Goal: Complete application form: Complete application form

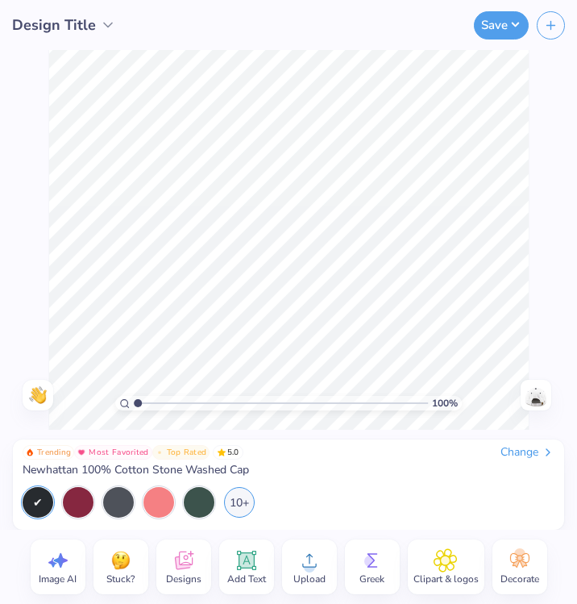
click at [114, 575] on span "Stuck?" at bounding box center [120, 578] width 28 height 13
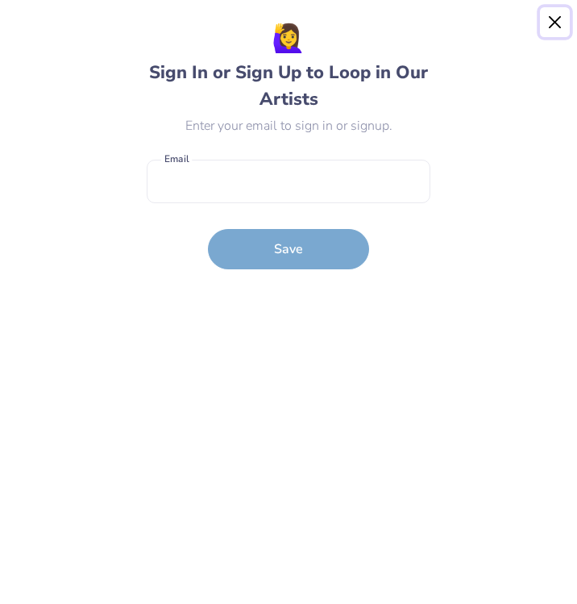
click at [556, 19] on button "Close" at bounding box center [555, 22] width 31 height 31
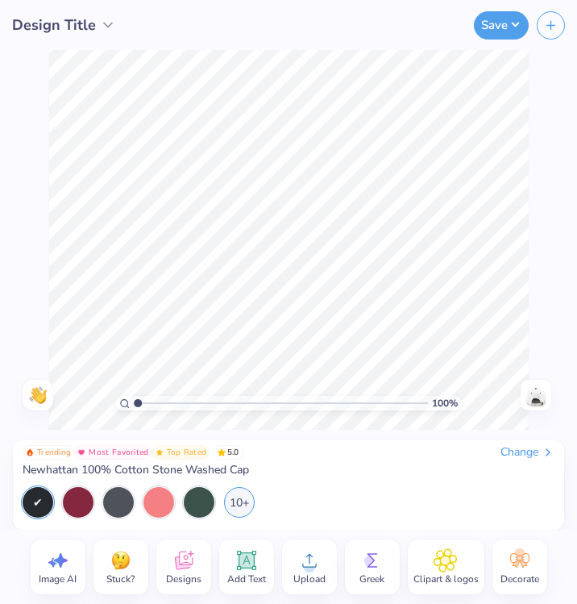
click at [120, 556] on img at bounding box center [121, 560] width 24 height 24
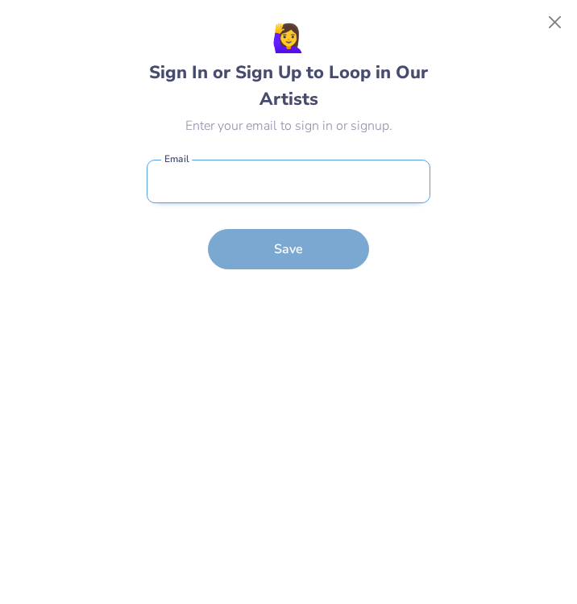
click at [356, 172] on input "email" at bounding box center [289, 182] width 284 height 44
type input "[EMAIL_ADDRESS][DOMAIN_NAME]"
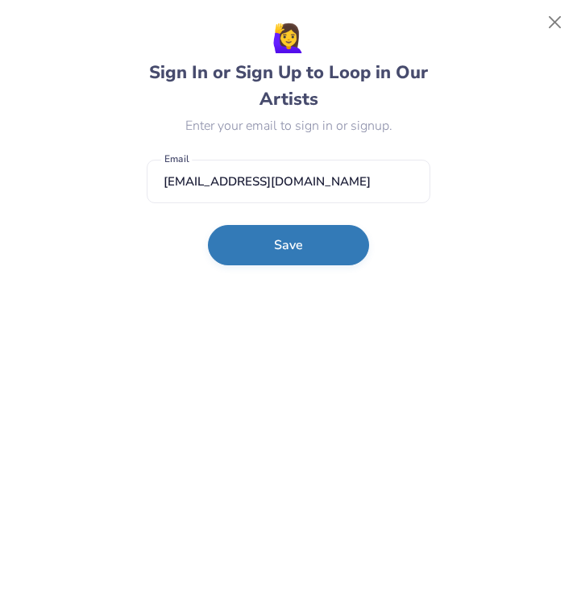
click at [326, 258] on button "Save" at bounding box center [288, 245] width 161 height 40
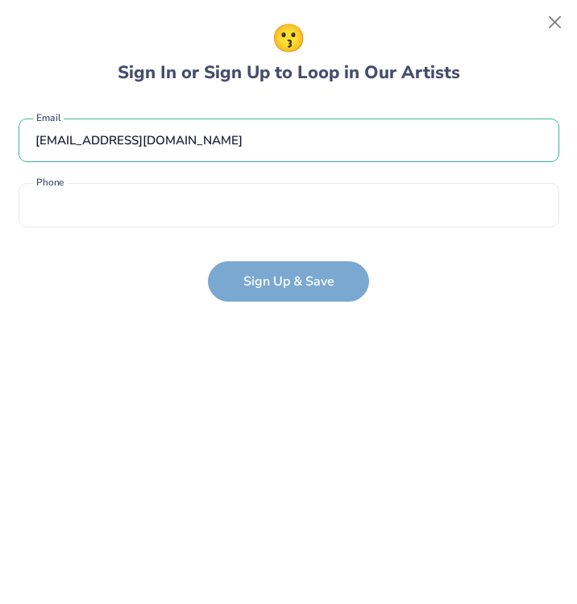
click at [282, 176] on div "[EMAIL_ADDRESS][DOMAIN_NAME] Email Phone is a required field Phone" at bounding box center [289, 168] width 541 height 133
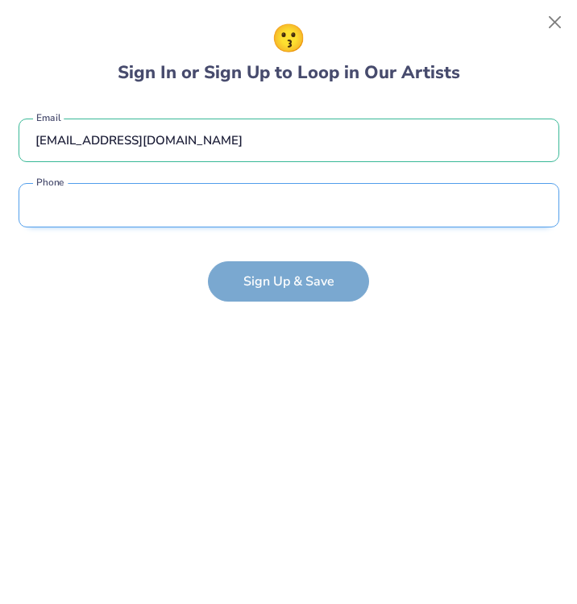
click at [282, 201] on input "tel" at bounding box center [289, 205] width 541 height 44
type input "[PHONE_NUMBER]"
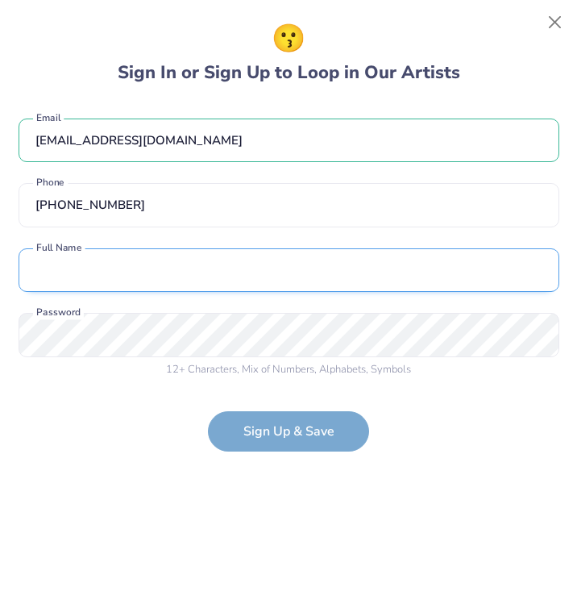
click at [232, 267] on input "text" at bounding box center [289, 270] width 541 height 44
type input "[PERSON_NAME]"
type input "[PHONE_NUMBER]"
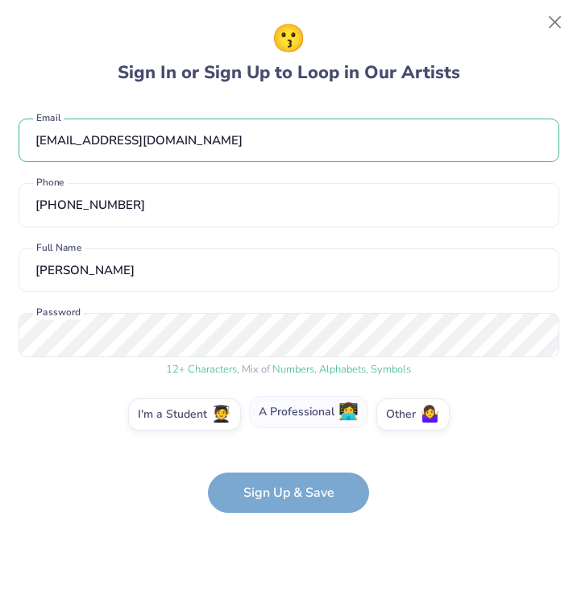
click at [309, 410] on label "A Professional 👩‍💻" at bounding box center [308, 412] width 119 height 32
click at [294, 413] on input "A Professional 👩‍💻" at bounding box center [289, 418] width 10 height 10
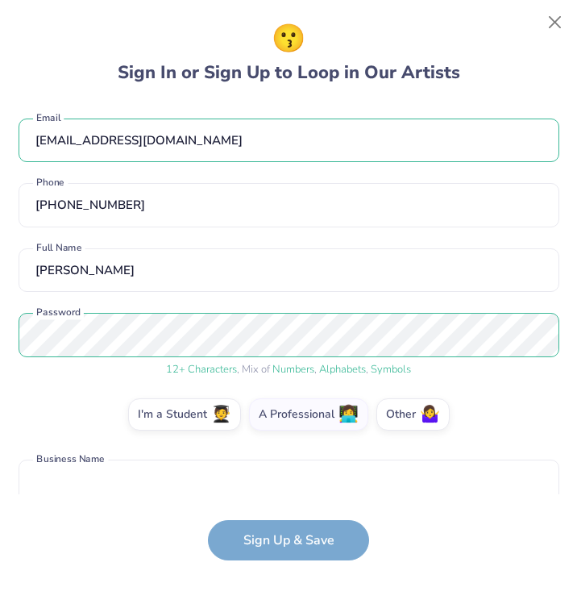
scroll to position [81, 0]
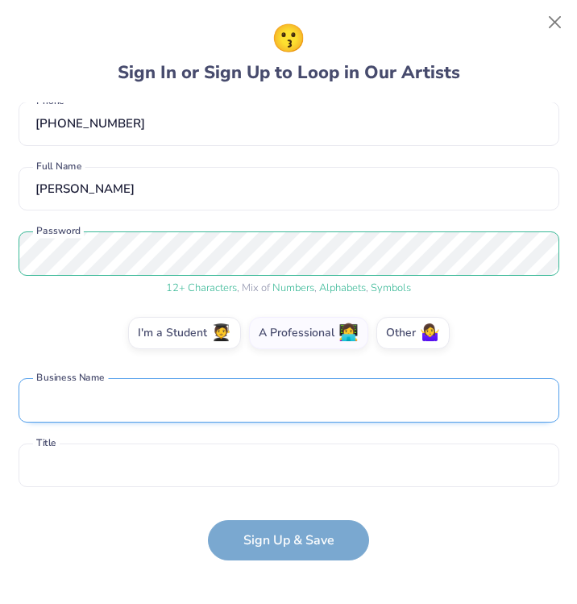
click at [209, 404] on input "text" at bounding box center [289, 400] width 541 height 44
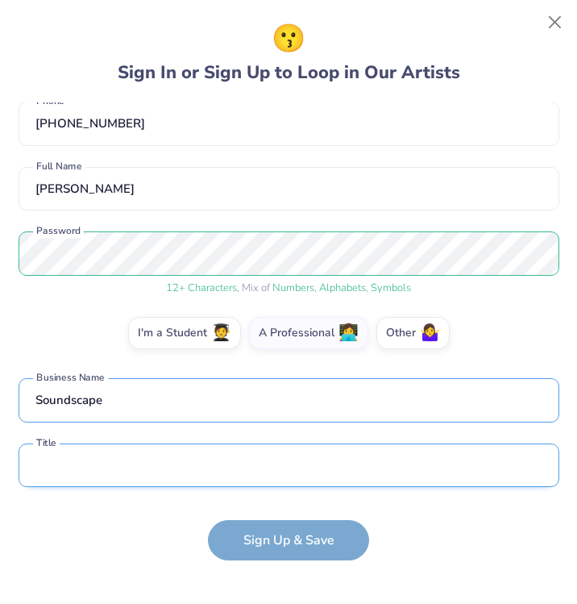
type input "Soundscape"
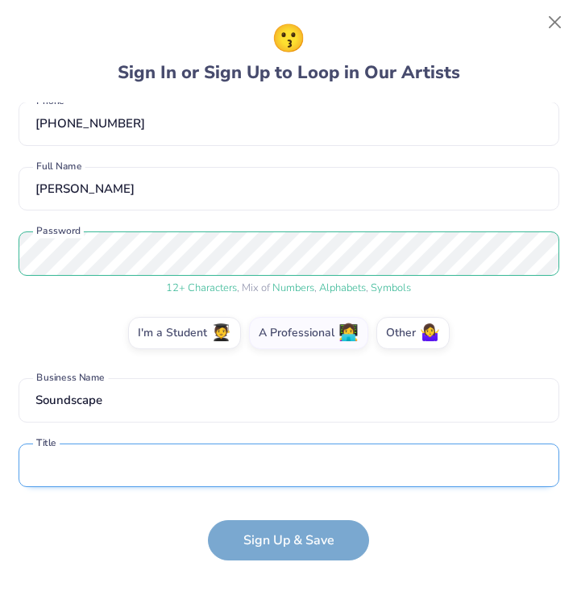
click at [59, 465] on input "text" at bounding box center [289, 465] width 541 height 44
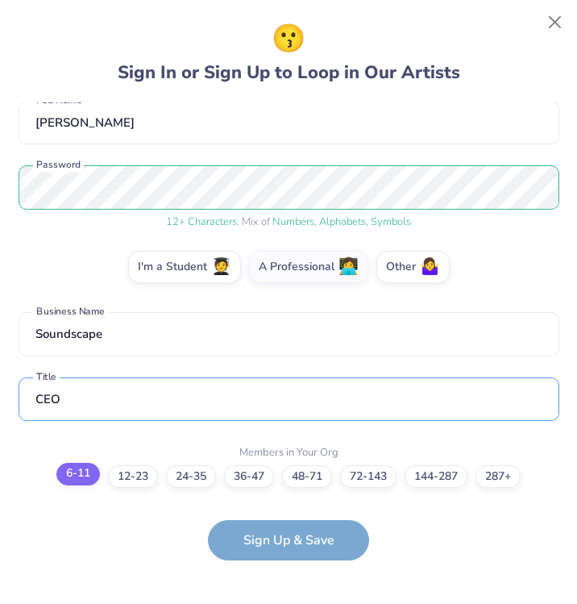
type input "CEO"
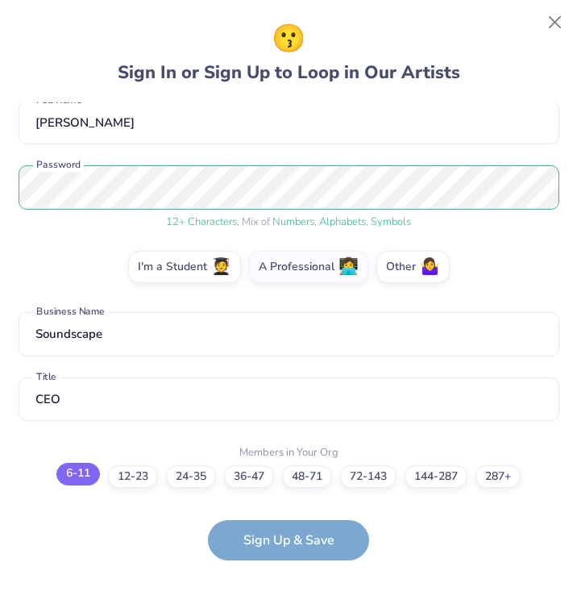
click at [68, 479] on label "6-11" at bounding box center [78, 474] width 44 height 23
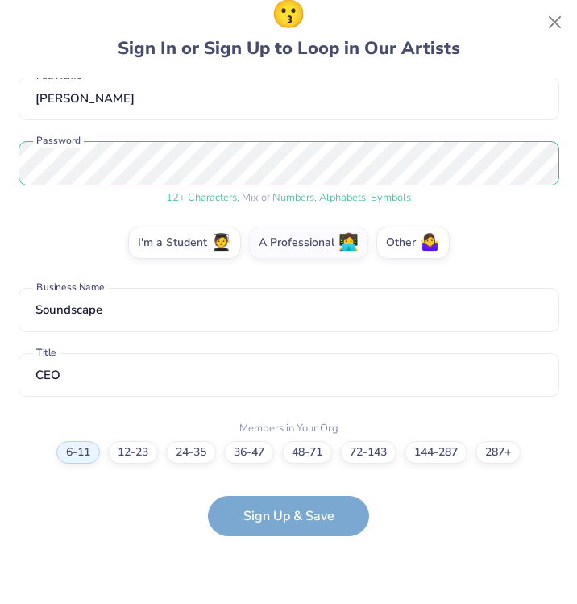
scroll to position [0, 0]
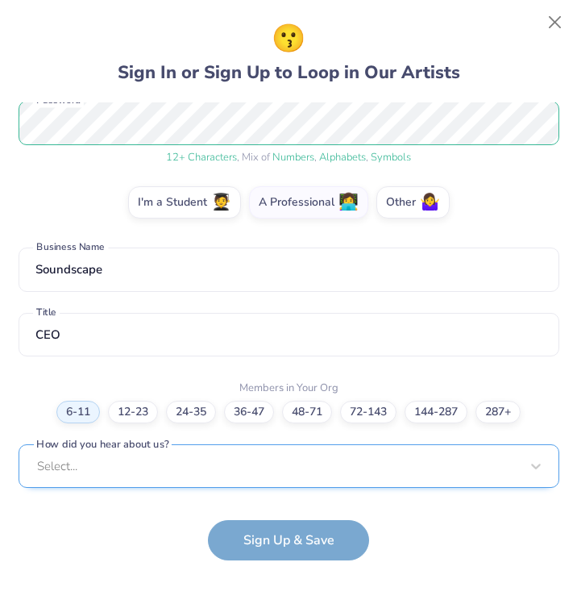
click at [106, 468] on div "Select..." at bounding box center [289, 466] width 541 height 44
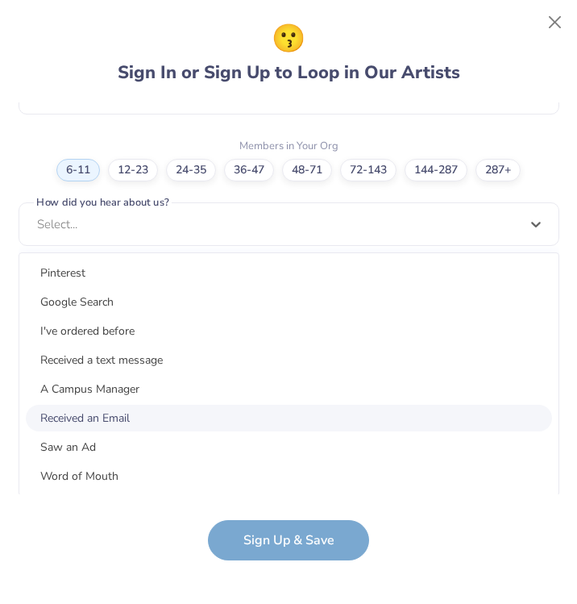
scroll to position [28, 0]
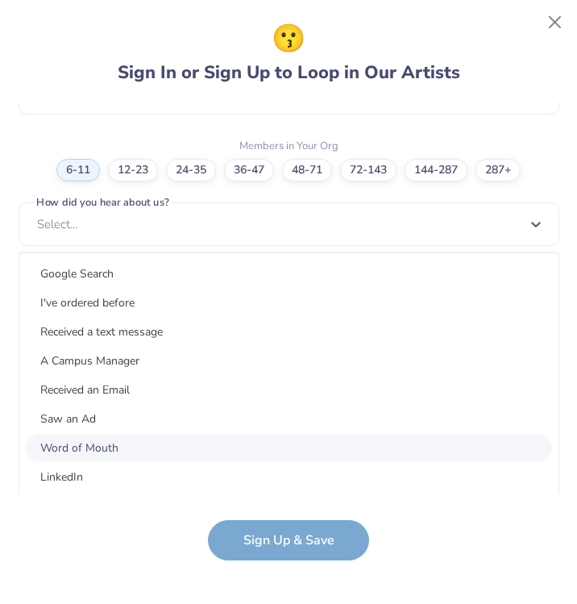
click at [99, 442] on div "Word of Mouth" at bounding box center [289, 447] width 526 height 27
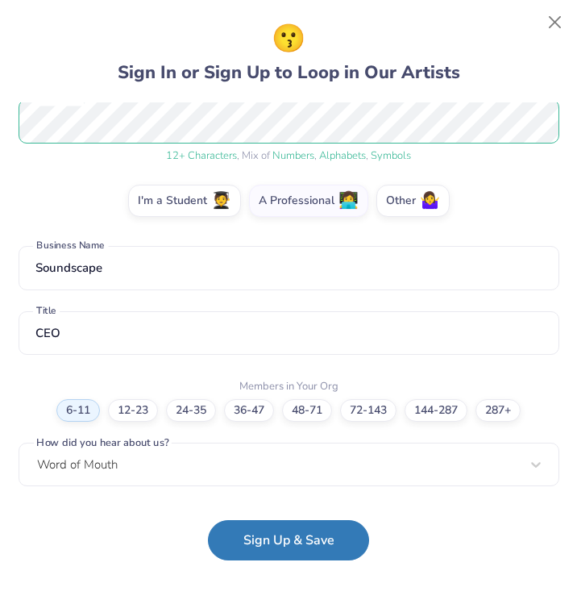
scroll to position [212, 0]
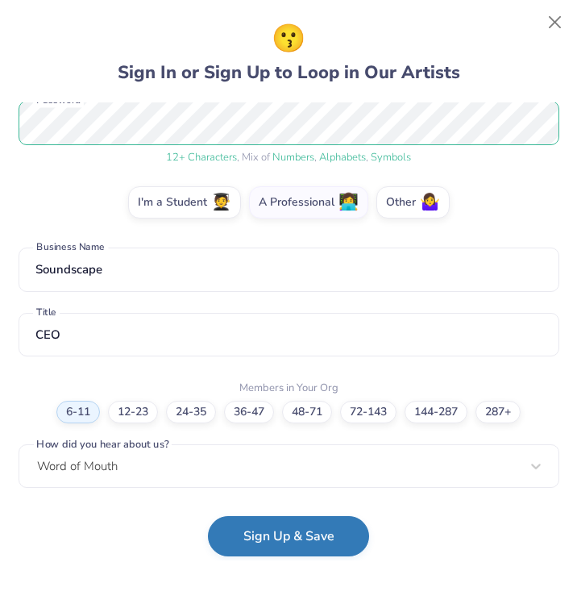
click at [276, 537] on button "Sign Up & Save" at bounding box center [288, 536] width 161 height 40
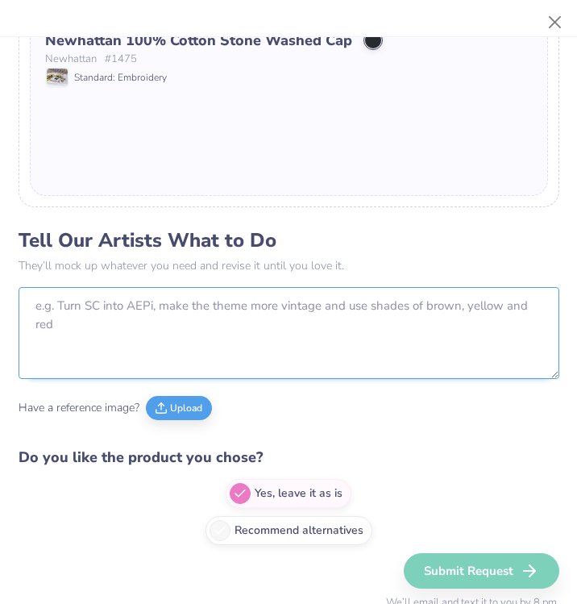
scroll to position [570, 0]
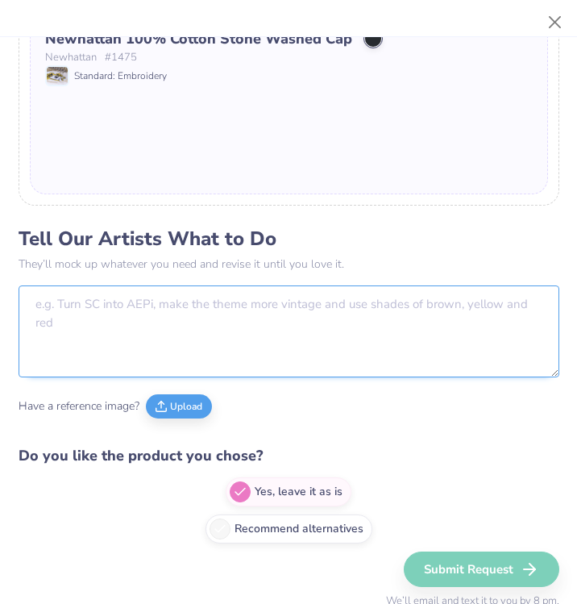
click at [181, 346] on textarea at bounding box center [289, 331] width 541 height 92
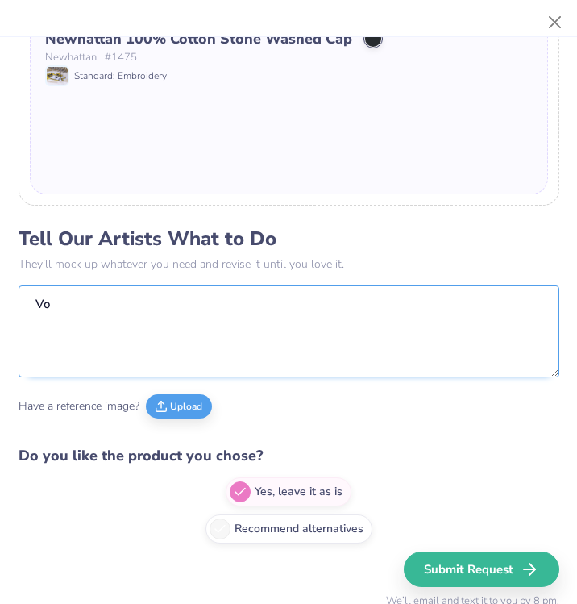
type textarea "V"
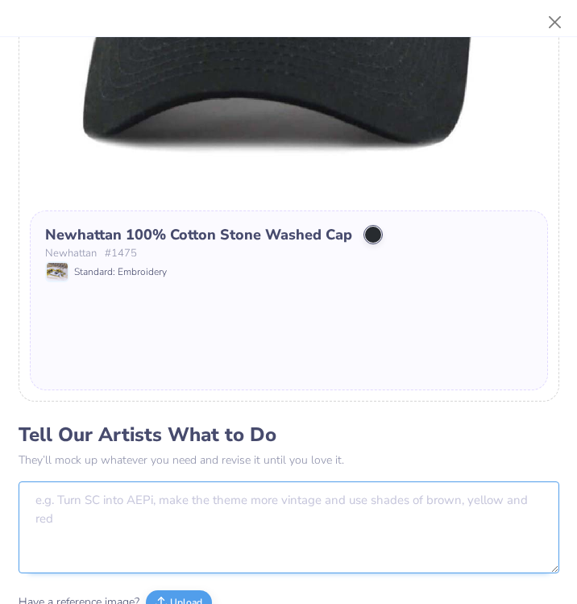
scroll to position [575, 0]
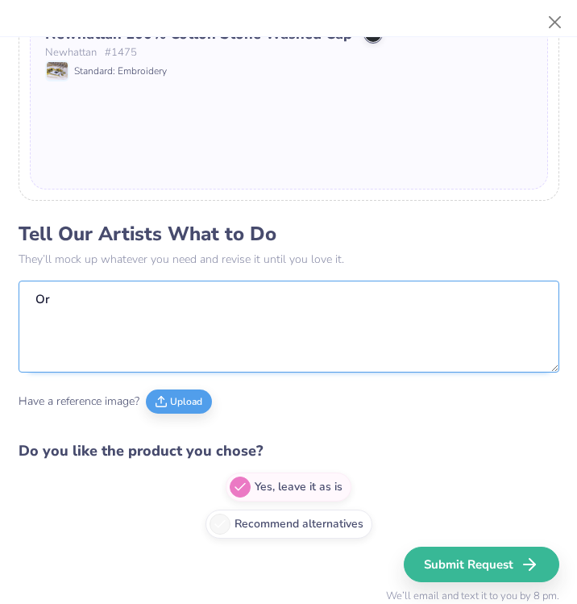
type textarea "O"
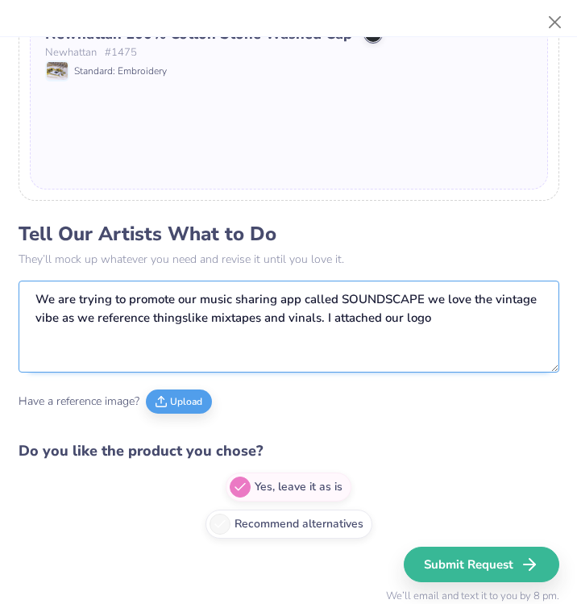
click at [183, 317] on textarea "We are trying to promote our music sharing app called SOUNDSCAPE we love the vi…" at bounding box center [289, 326] width 541 height 92
click at [433, 322] on textarea "We are trying to promote our music sharing app called SOUNDSCAPE we love the vi…" at bounding box center [289, 326] width 541 height 92
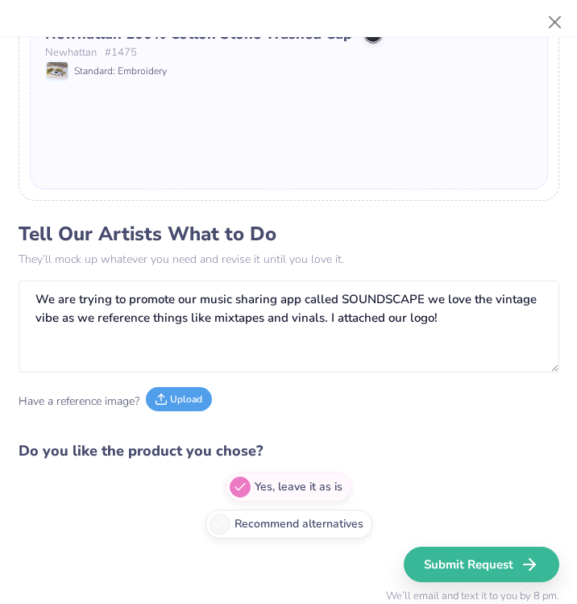
click at [168, 403] on button "Upload" at bounding box center [179, 399] width 66 height 24
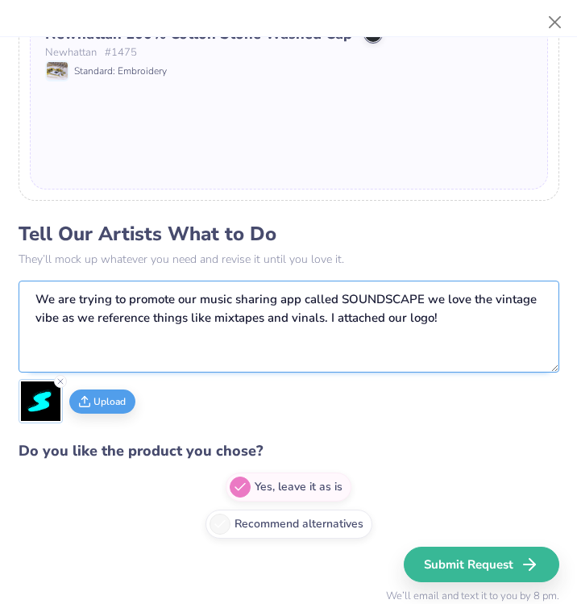
click at [460, 329] on textarea "We are trying to promote our music sharing app called SOUNDSCAPE we love the vi…" at bounding box center [289, 326] width 541 height 92
click at [305, 322] on textarea "We are trying to promote our music sharing app called SOUNDSCAPE we love the vi…" at bounding box center [289, 326] width 541 height 92
click at [400, 338] on textarea "We are trying to promote our music sharing app called SOUNDSCAPE we love the vi…" at bounding box center [289, 326] width 541 height 92
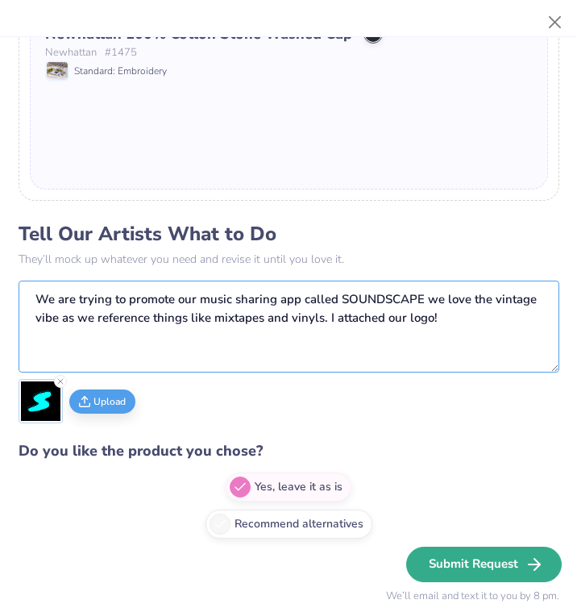
type textarea "We are trying to promote our music sharing app called SOUNDSCAPE we love the vi…"
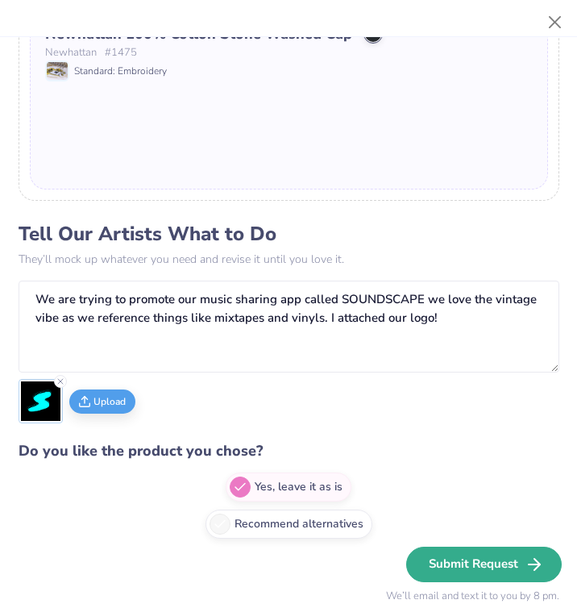
click at [475, 558] on button "Submit Request" at bounding box center [484, 563] width 156 height 35
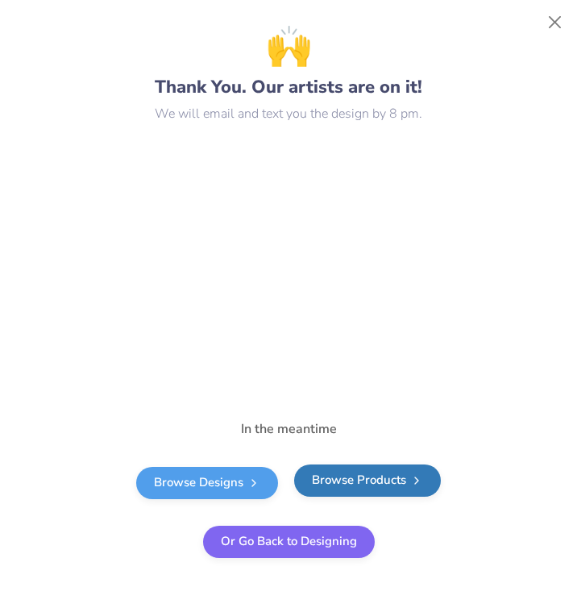
click at [349, 484] on link "Browse Products" at bounding box center [367, 480] width 147 height 32
